Goal: Task Accomplishment & Management: Manage account settings

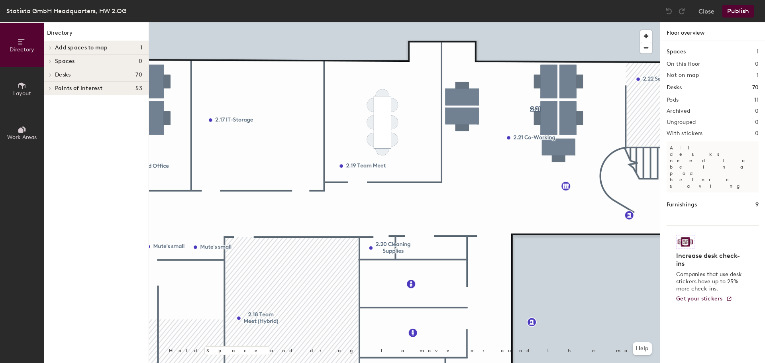
click at [29, 86] on button "Layout" at bounding box center [22, 89] width 44 height 44
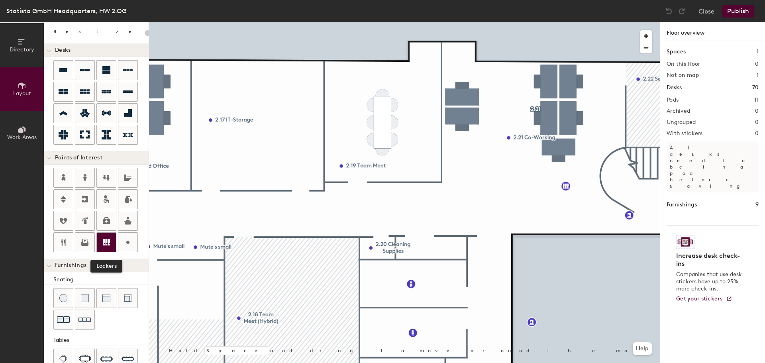
scroll to position [80, 0]
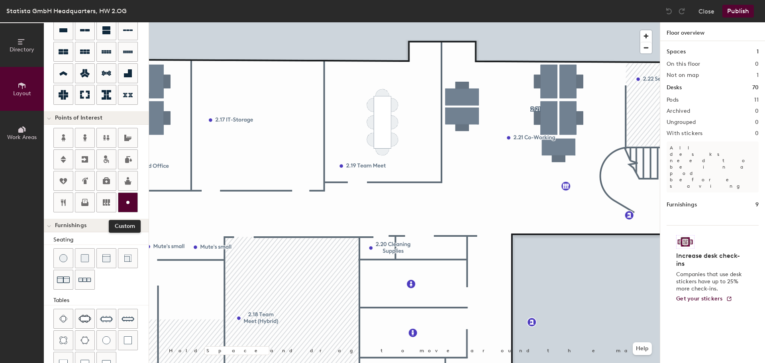
click at [128, 202] on circle at bounding box center [127, 202] width 3 height 3
type input "20"
type input "Solo Mutelab"
click at [633, 156] on span "Done" at bounding box center [637, 155] width 24 height 14
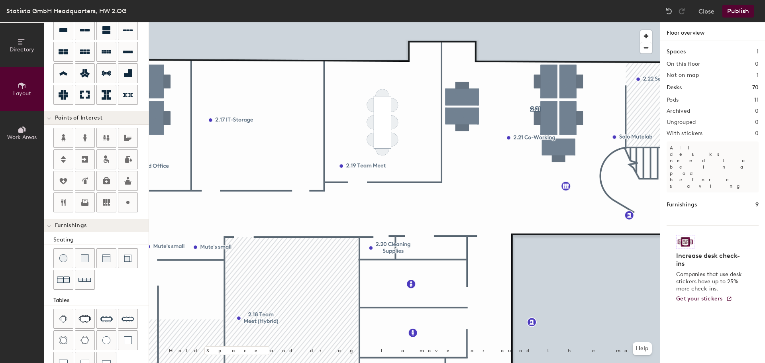
click at [731, 12] on button "Publish" at bounding box center [738, 11] width 31 height 13
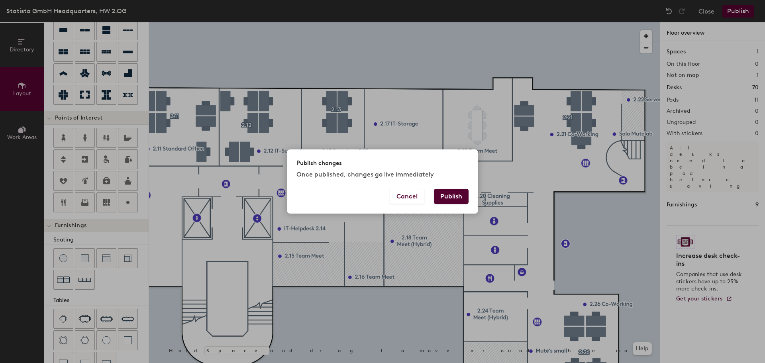
click at [460, 193] on button "Publish" at bounding box center [451, 196] width 35 height 15
type input "20"
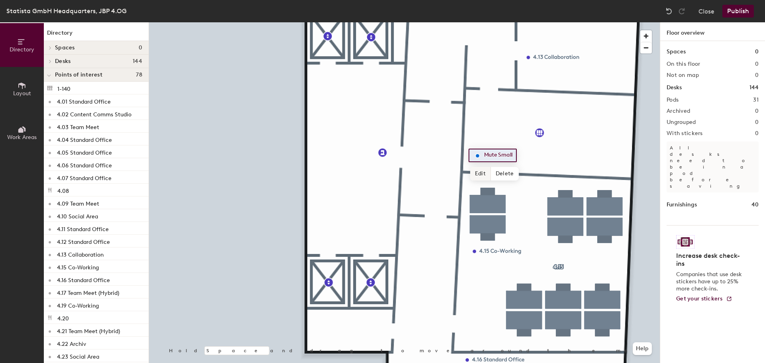
click at [480, 175] on span "Edit" at bounding box center [480, 174] width 21 height 14
click at [499, 173] on span "Done" at bounding box center [496, 174] width 24 height 14
click at [502, 170] on span "Delete" at bounding box center [505, 174] width 28 height 14
click at [743, 10] on button "Publish" at bounding box center [738, 11] width 31 height 13
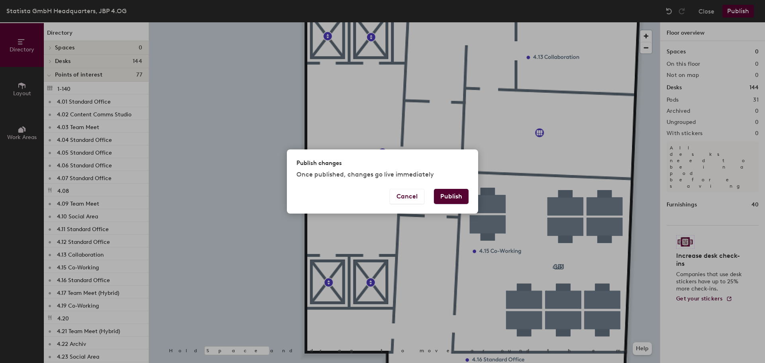
click at [448, 194] on button "Publish" at bounding box center [451, 196] width 35 height 15
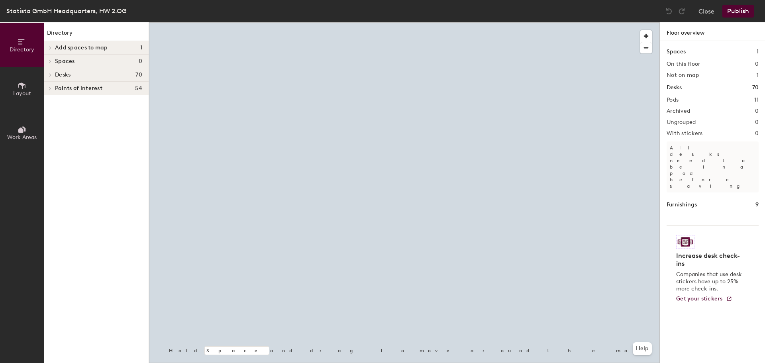
click at [23, 88] on icon at bounding box center [22, 85] width 9 height 9
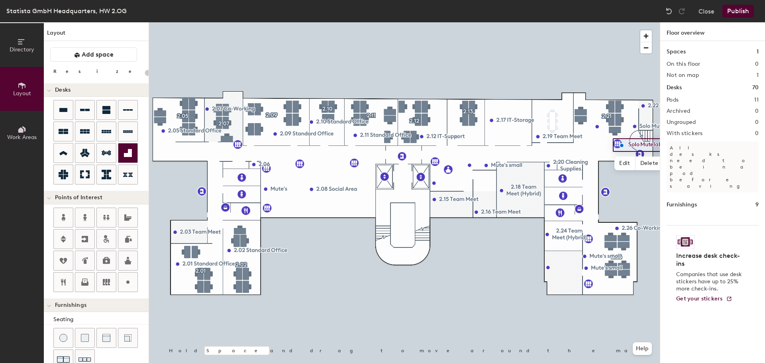
type input "20"
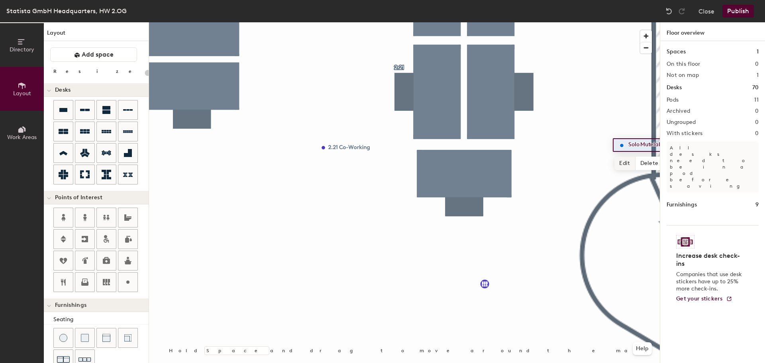
click at [631, 161] on span "Edit" at bounding box center [625, 164] width 21 height 14
type input "Mute Small"
click at [637, 161] on span "Done" at bounding box center [641, 164] width 24 height 14
click at [739, 14] on button "Publish" at bounding box center [738, 11] width 31 height 13
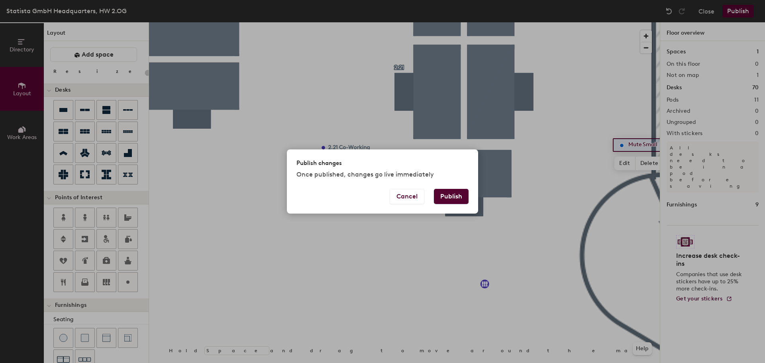
click at [455, 200] on button "Publish" at bounding box center [451, 196] width 35 height 15
type input "20"
